Goal: Check status

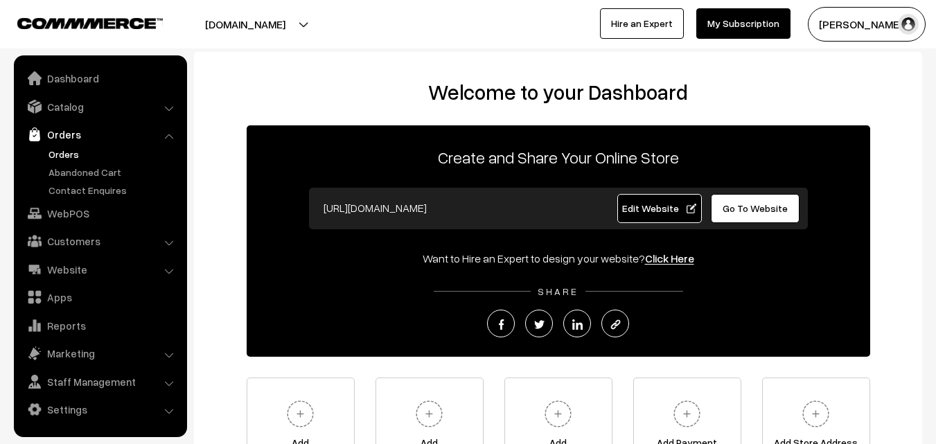
click at [71, 157] on link "Orders" at bounding box center [113, 154] width 137 height 15
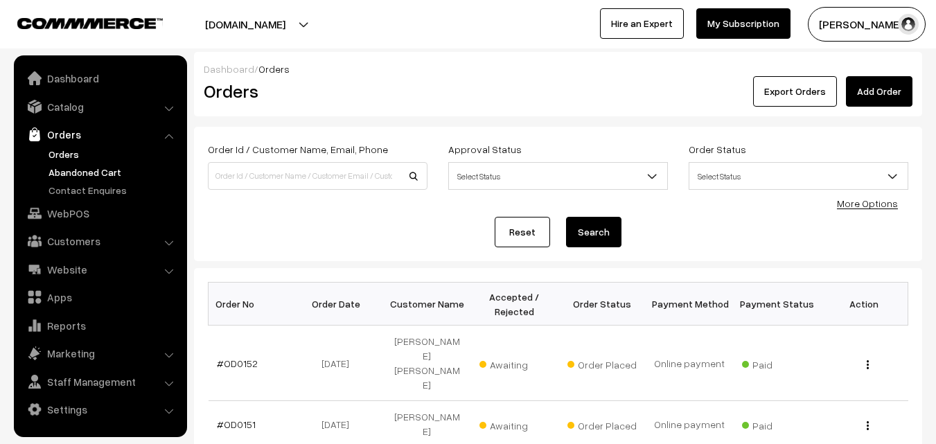
click at [78, 165] on link "Abandoned Cart" at bounding box center [113, 172] width 137 height 15
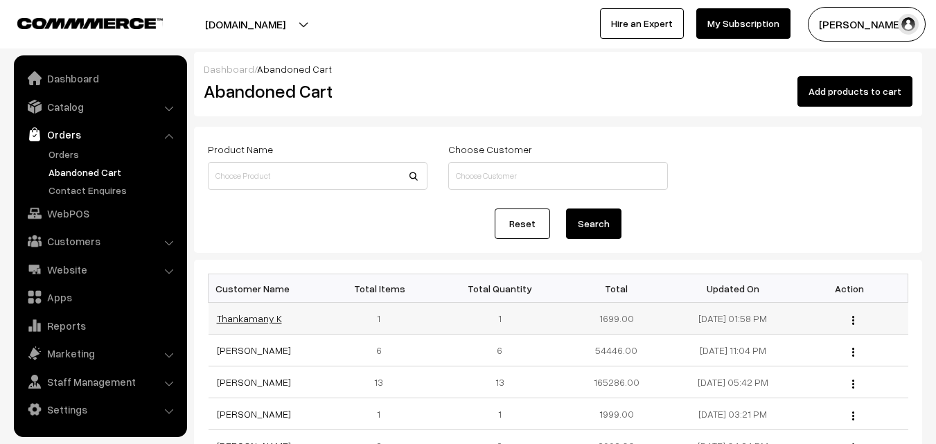
click at [251, 321] on link "Thankamany K" at bounding box center [249, 318] width 65 height 12
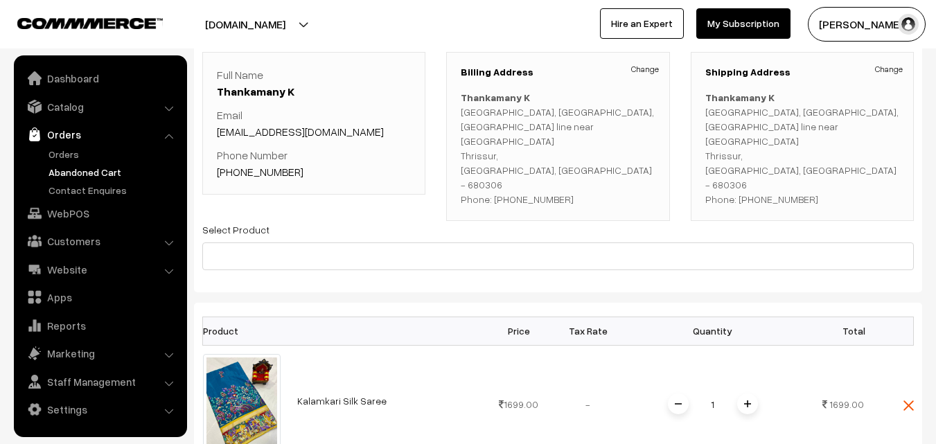
scroll to position [69, 0]
